Goal: Transaction & Acquisition: Purchase product/service

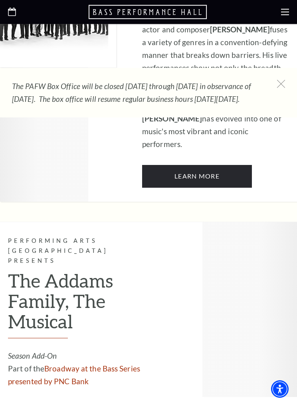
scroll to position [1441, 0]
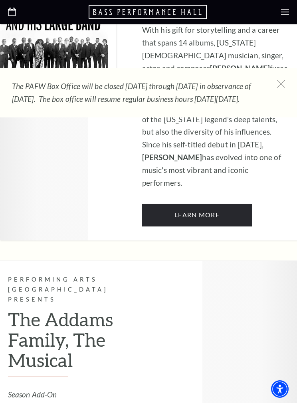
click at [277, 82] on icon at bounding box center [281, 84] width 8 height 8
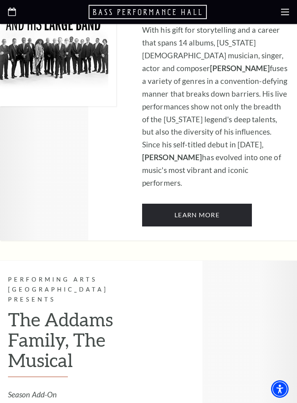
click at [283, 13] on icon at bounding box center [285, 12] width 8 height 8
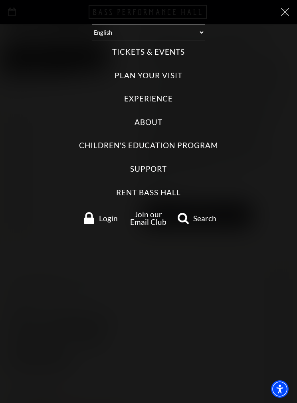
click at [177, 54] on label "Tickets & Events" at bounding box center [148, 52] width 72 height 11
click at [0, 0] on Events "Tickets & Events" at bounding box center [0, 0] width 0 height 0
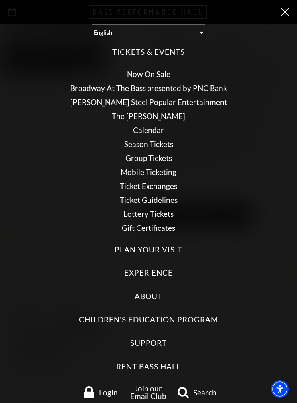
scroll to position [0, 0]
click at [169, 76] on link "Now On Sale" at bounding box center [149, 74] width 44 height 9
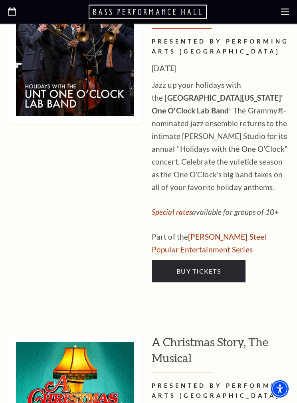
scroll to position [4361, 0]
click at [281, 11] on icon at bounding box center [285, 12] width 8 height 8
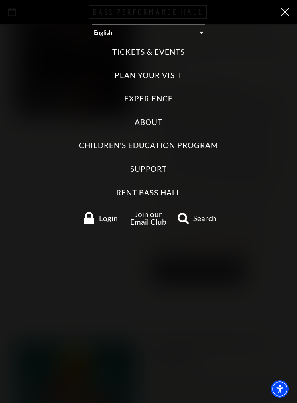
click at [281, 16] on div at bounding box center [148, 12] width 281 height 9
click at [283, 14] on icon at bounding box center [285, 12] width 8 height 8
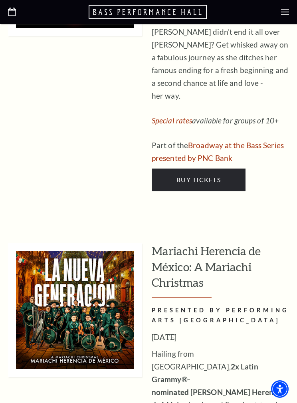
scroll to position [3656, 0]
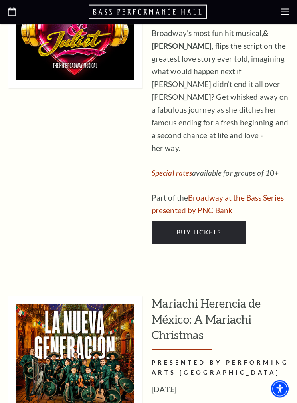
click at [21, 14] on div at bounding box center [148, 12] width 297 height 24
click at [14, 10] on use "Open this option" at bounding box center [12, 12] width 8 height 8
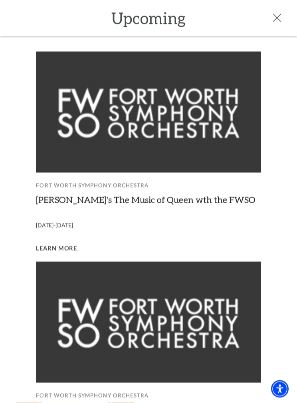
scroll to position [215, 0]
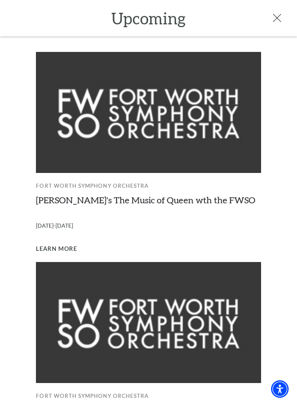
click at [217, 199] on link "[PERSON_NAME]'s The Music of Queen wth the FWSO" at bounding box center [146, 200] width 220 height 11
click at [210, 139] on img at bounding box center [148, 112] width 225 height 121
click at [76, 102] on img at bounding box center [148, 112] width 225 height 121
click at [210, 132] on img at bounding box center [148, 112] width 225 height 121
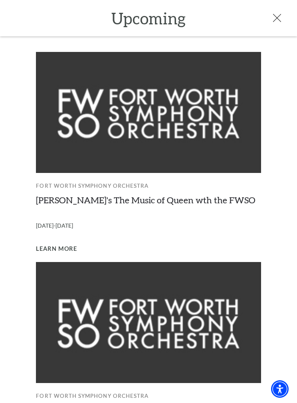
click at [211, 129] on img at bounding box center [148, 112] width 225 height 121
click at [1, 161] on div "Upcoming Fort Worth Symphony Orchestra [PERSON_NAME]'s The Music of Queen wth t…" at bounding box center [148, 201] width 297 height 403
click at [220, 203] on link "[PERSON_NAME]'s The Music of Queen wth the FWSO" at bounding box center [146, 200] width 220 height 11
